Goal: Task Accomplishment & Management: Manage account settings

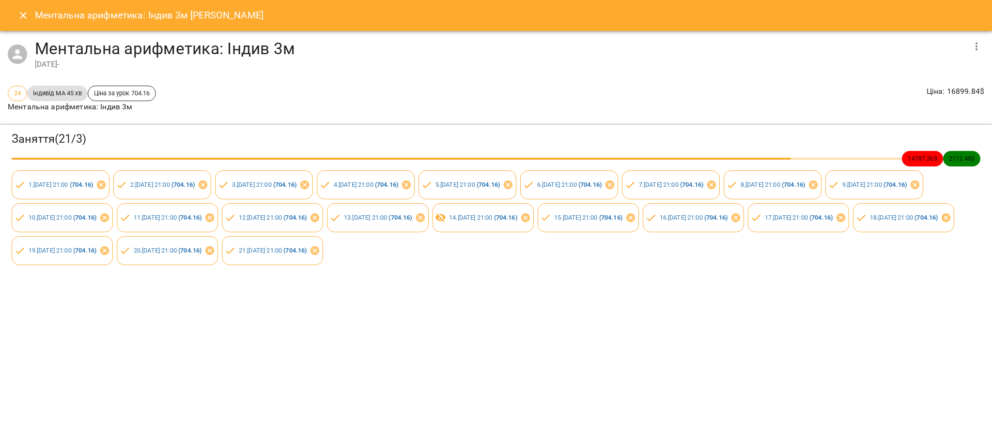
click at [22, 16] on icon "Close" at bounding box center [23, 15] width 7 height 7
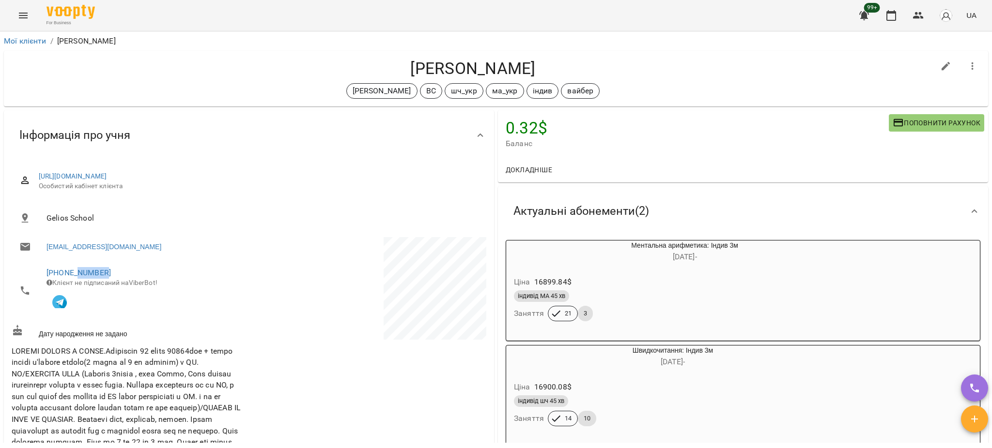
drag, startPoint x: 103, startPoint y: 272, endPoint x: 73, endPoint y: 278, distance: 31.1
click at [75, 278] on div "+380663246592 Клієнт не підписаний на ViberBot!" at bounding box center [142, 290] width 193 height 47
drag, startPoint x: 73, startPoint y: 278, endPoint x: 48, endPoint y: 272, distance: 25.0
click at [48, 272] on div "+380663246592 Клієнт не підписаний на ViberBot!" at bounding box center [142, 290] width 193 height 47
drag, startPoint x: 44, startPoint y: 272, endPoint x: 106, endPoint y: 270, distance: 61.5
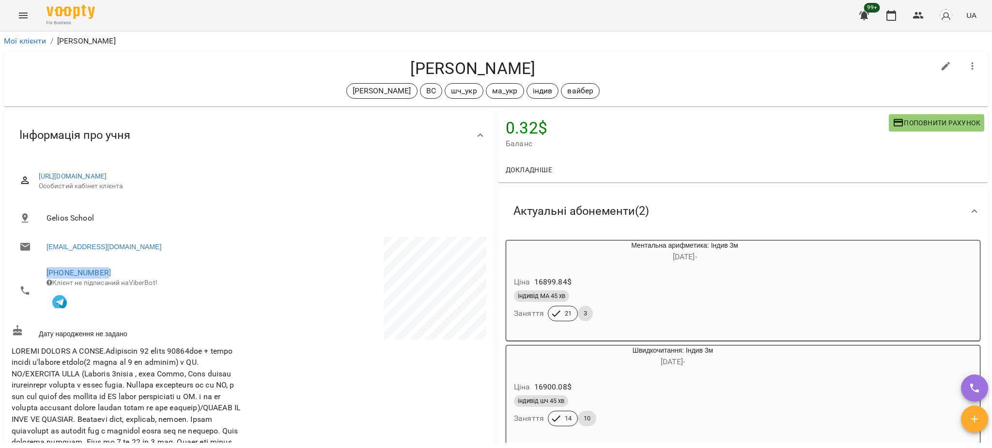
click at [106, 270] on li "+380663246592 Клієнт не підписаний на ViberBot!" at bounding box center [129, 290] width 235 height 61
copy link "+380663246592"
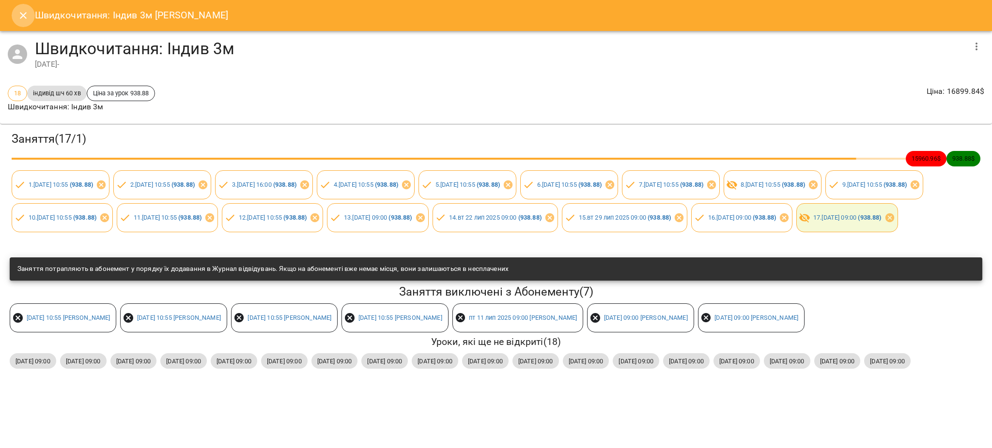
click at [16, 17] on button "Close" at bounding box center [23, 15] width 23 height 23
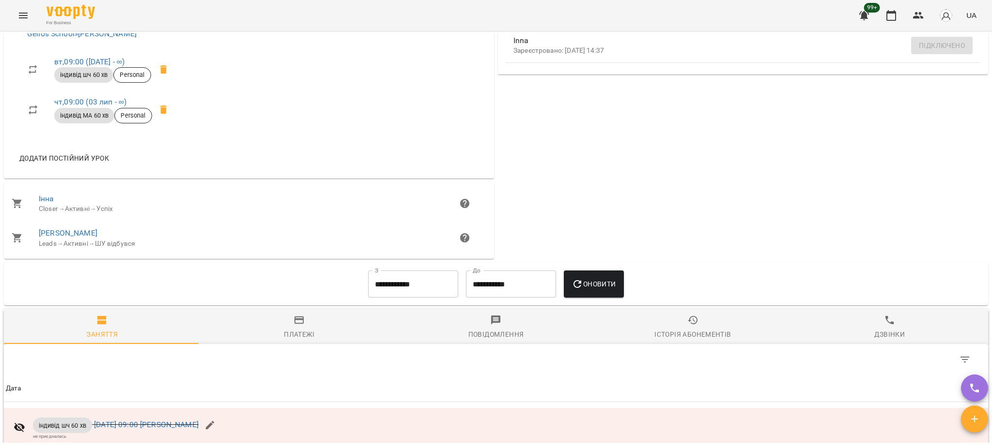
scroll to position [516, 0]
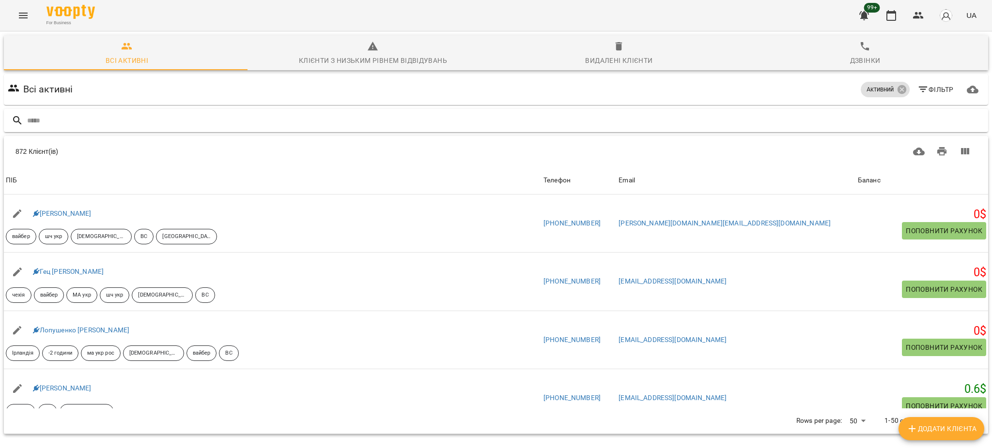
click at [71, 121] on input "text" at bounding box center [505, 121] width 957 height 16
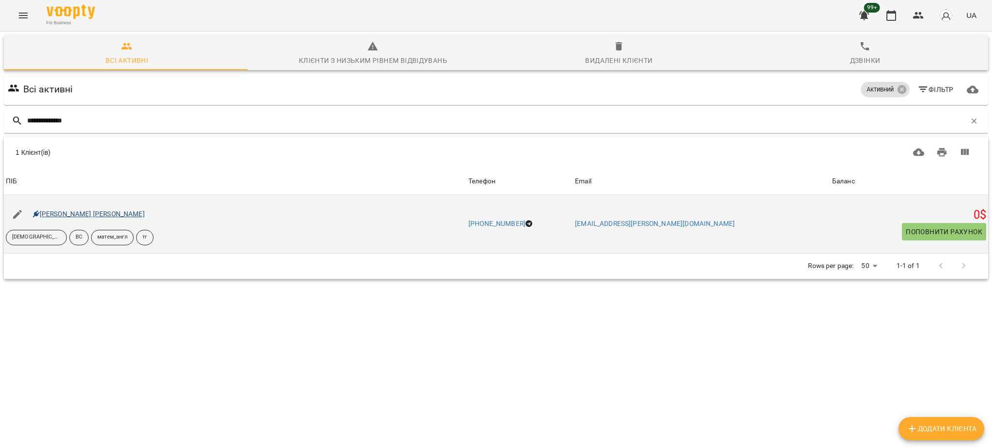
type input "**********"
click at [79, 213] on link "[PERSON_NAME] [PERSON_NAME]" at bounding box center [89, 214] width 112 height 8
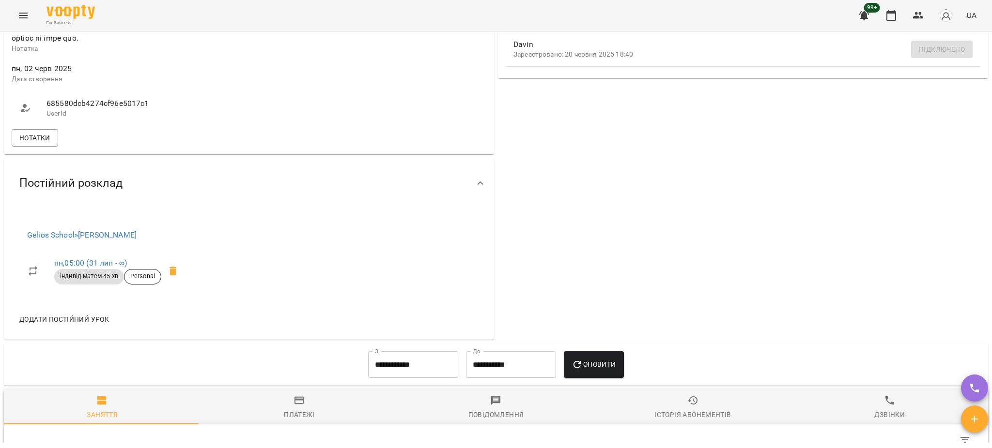
scroll to position [387, 0]
